Goal: Task Accomplishment & Management: Manage account settings

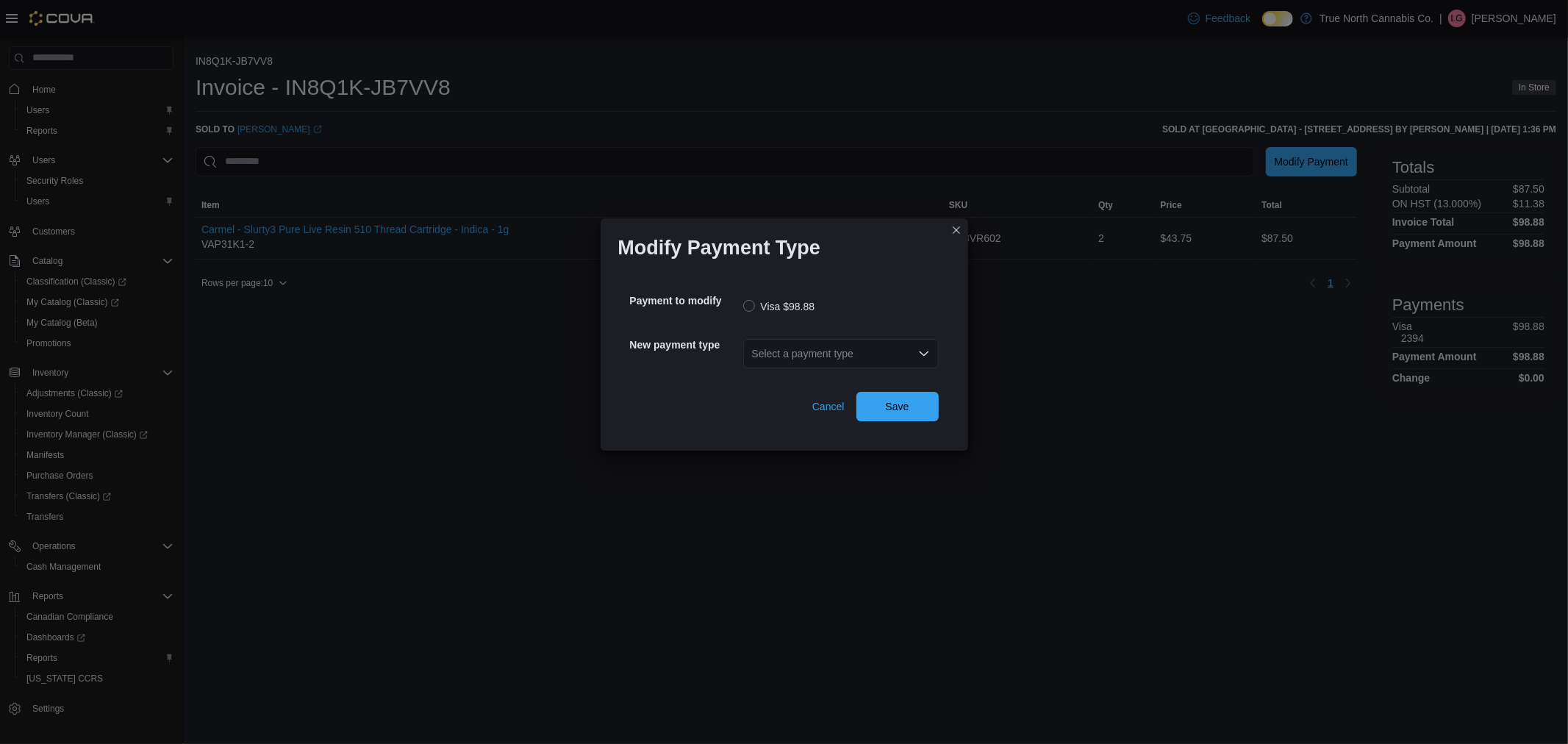
click at [839, 353] on div "Select a payment type" at bounding box center [841, 354] width 196 height 29
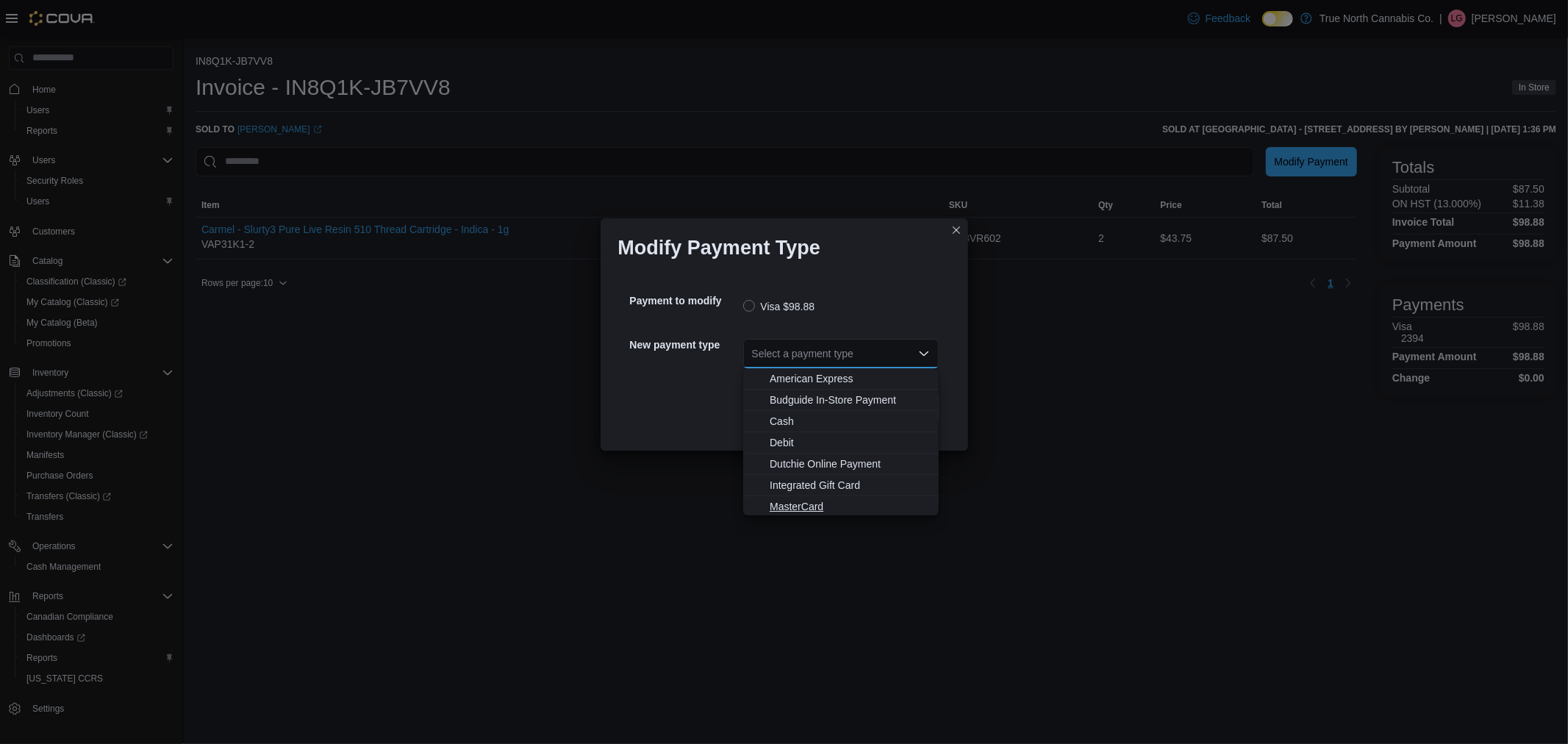
click at [846, 506] on span "MasterCard" at bounding box center [849, 507] width 160 height 15
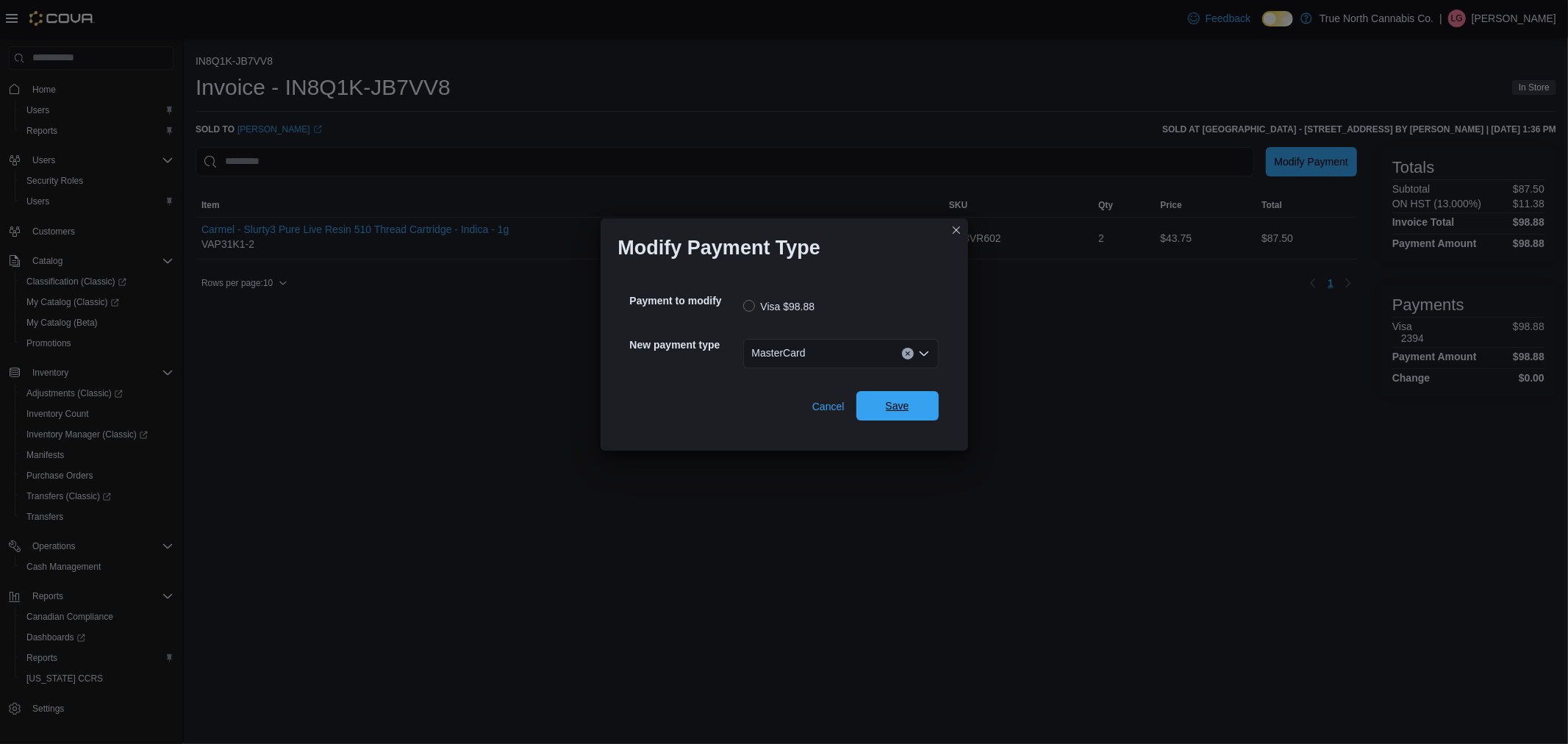
click at [909, 416] on span "Save" at bounding box center [898, 405] width 64 height 29
